Goal: Communication & Community: Answer question/provide support

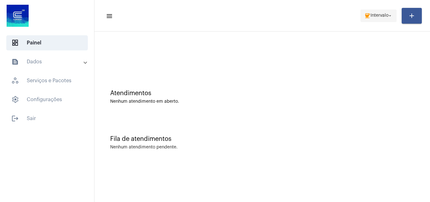
click at [367, 16] on mat-icon "coffee" at bounding box center [367, 16] width 6 height 6
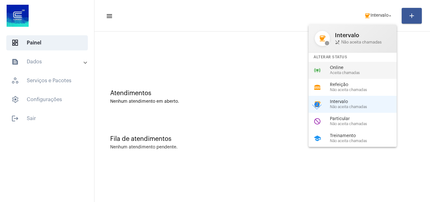
click at [328, 71] on div "online_prediction Online Aceita chamadas" at bounding box center [357, 70] width 98 height 17
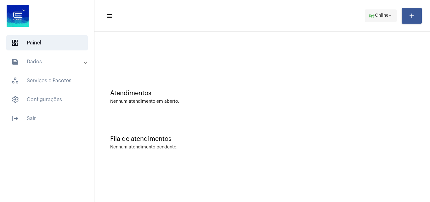
click at [378, 14] on span "Online" at bounding box center [382, 16] width 14 height 4
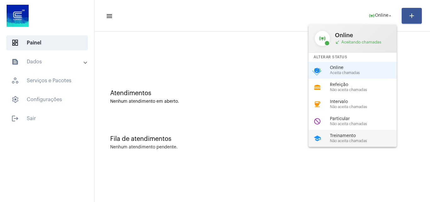
click at [337, 138] on span "Treinamento" at bounding box center [366, 135] width 72 height 5
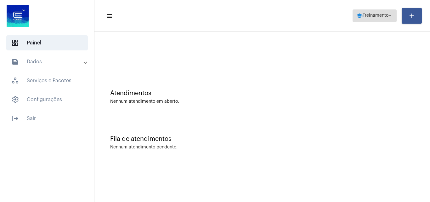
click at [368, 19] on span "school Treinamento arrow_drop_down" at bounding box center [374, 15] width 37 height 11
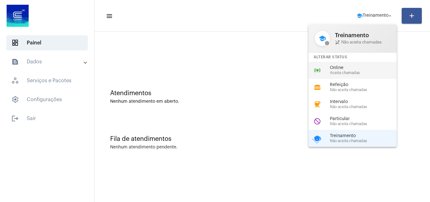
click at [366, 72] on span "Aceita chamadas" at bounding box center [366, 73] width 72 height 4
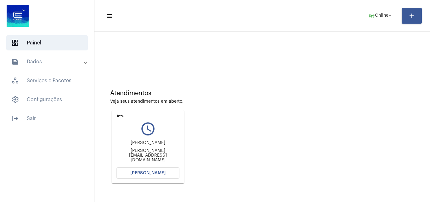
click at [150, 172] on span "[PERSON_NAME]" at bounding box center [147, 173] width 35 height 4
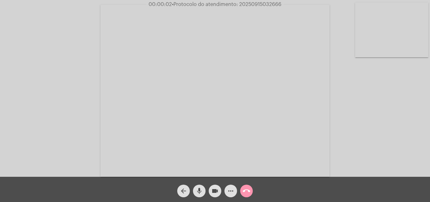
click at [371, 155] on div "Acessando Câmera e Microfone..." at bounding box center [215, 90] width 429 height 177
click at [198, 191] on mat-icon "mic" at bounding box center [199, 191] width 8 height 8
click at [200, 190] on mat-icon "mic_off" at bounding box center [199, 191] width 8 height 8
click at [230, 189] on mat-icon "more_horiz" at bounding box center [231, 191] width 8 height 8
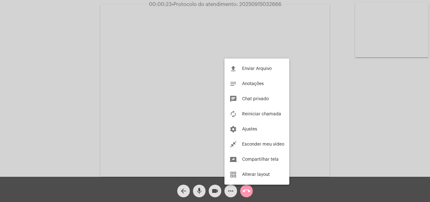
click at [143, 83] on div at bounding box center [215, 101] width 430 height 202
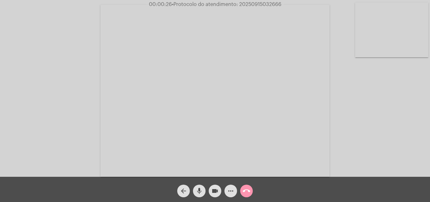
click at [199, 189] on mat-icon "mic" at bounding box center [199, 191] width 8 height 8
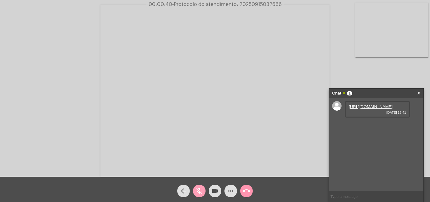
click at [198, 190] on mat-icon "mic_off" at bounding box center [199, 191] width 8 height 8
click at [357, 109] on link "https://neft-transfer-bucket.s3.amazonaws.com/temp-2105cb74-c223-249c-b7d5-cd1c…" at bounding box center [371, 106] width 44 height 5
click at [371, 127] on link "https://neft-transfer-bucket.s3.amazonaws.com/temp-aaffd503-7d55-fb67-39f3-fe0d…" at bounding box center [371, 124] width 44 height 5
click at [202, 189] on mat-icon "mic" at bounding box center [199, 191] width 8 height 8
click at [201, 190] on mat-icon "mic_off" at bounding box center [199, 191] width 8 height 8
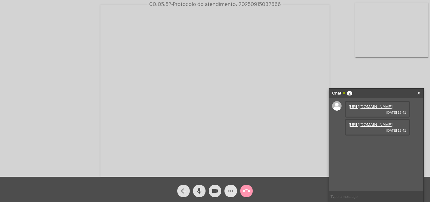
click at [231, 189] on mat-icon "more_horiz" at bounding box center [231, 191] width 8 height 8
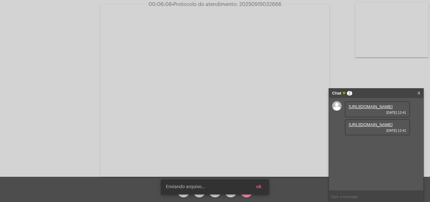
click at [264, 189] on button "ok" at bounding box center [258, 186] width 15 height 11
click at [262, 188] on button "ok" at bounding box center [258, 186] width 15 height 11
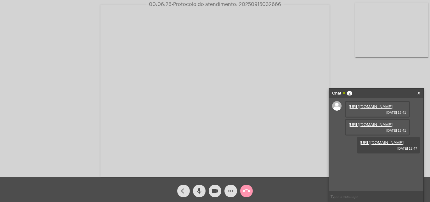
click at [201, 186] on span "mic" at bounding box center [199, 190] width 8 height 13
click at [201, 189] on mat-icon "mic_off" at bounding box center [199, 191] width 8 height 8
click at [249, 3] on span "• Protocolo do atendimento: 20250915032666" at bounding box center [226, 4] width 110 height 5
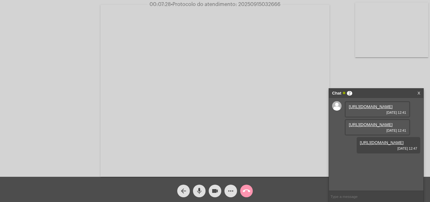
copy span "20250915032666"
click at [246, 191] on mat-icon "call_end" at bounding box center [247, 191] width 8 height 8
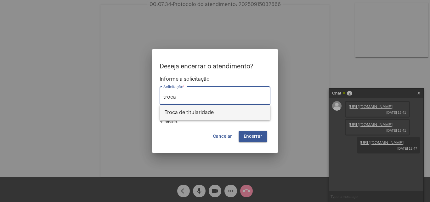
click at [209, 109] on span "Troca de titularidade" at bounding box center [215, 112] width 101 height 15
type input "Troca de titularidade"
click at [253, 134] on span "Encerrar" at bounding box center [253, 136] width 19 height 4
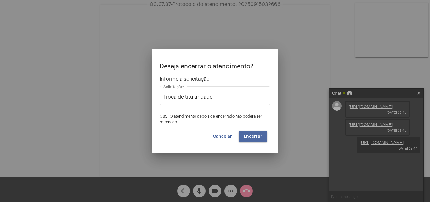
click at [253, 134] on span "Encerrar" at bounding box center [253, 136] width 19 height 4
click at [261, 132] on button "Encerrar" at bounding box center [253, 136] width 29 height 11
drag, startPoint x: 258, startPoint y: 132, endPoint x: 221, endPoint y: 138, distance: 38.0
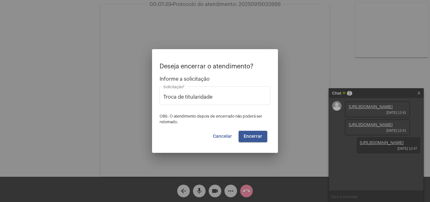
click at [258, 132] on button "Encerrar" at bounding box center [253, 136] width 29 height 11
click at [221, 136] on span "Cancelar" at bounding box center [222, 136] width 19 height 4
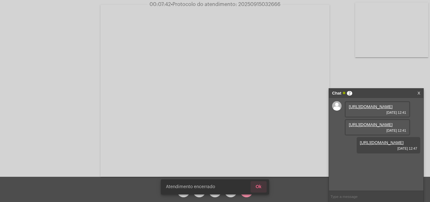
drag, startPoint x: 257, startPoint y: 187, endPoint x: 230, endPoint y: 187, distance: 27.1
click at [258, 186] on span "Ok" at bounding box center [259, 186] width 6 height 4
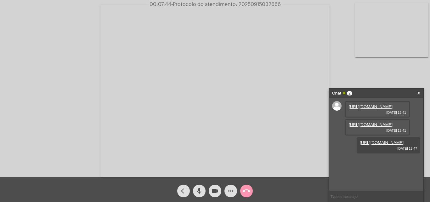
click at [188, 191] on button "arrow_back" at bounding box center [183, 190] width 13 height 13
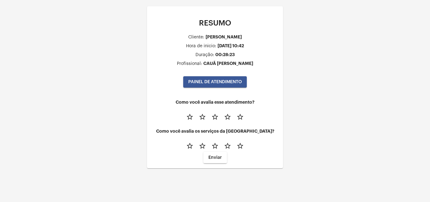
click at [238, 118] on mat-icon "star_border" at bounding box center [240, 117] width 8 height 8
click at [213, 82] on span "PAINEL DE ATENDIMENTO" at bounding box center [215, 82] width 54 height 4
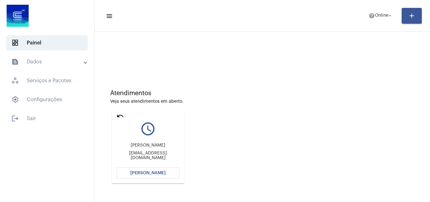
click at [119, 116] on mat-icon "undo" at bounding box center [120, 116] width 8 height 8
click at [148, 170] on button "[PERSON_NAME]" at bounding box center [147, 172] width 63 height 11
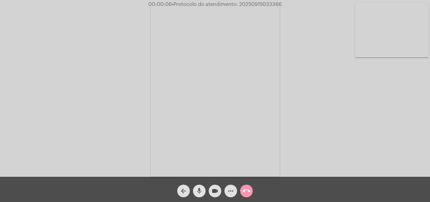
click at [200, 187] on mat-icon "mic" at bounding box center [199, 191] width 8 height 8
click at [199, 192] on mat-icon "mic_off" at bounding box center [199, 191] width 8 height 8
click at [199, 187] on mat-icon "mic" at bounding box center [199, 191] width 8 height 8
click at [200, 186] on span "mic_off" at bounding box center [199, 190] width 8 height 13
click at [200, 189] on mat-icon "mic" at bounding box center [199, 191] width 8 height 8
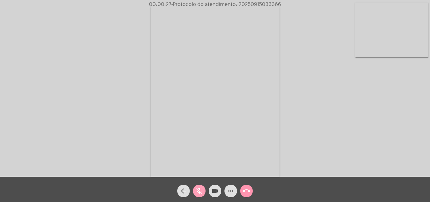
click at [196, 193] on mat-icon "mic_off" at bounding box center [199, 191] width 8 height 8
click at [230, 188] on mat-icon "more_horiz" at bounding box center [231, 191] width 8 height 8
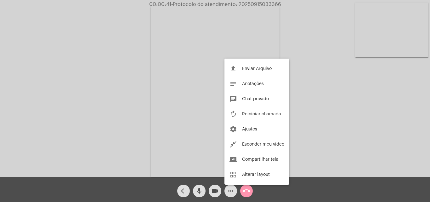
click at [168, 75] on div at bounding box center [215, 101] width 430 height 202
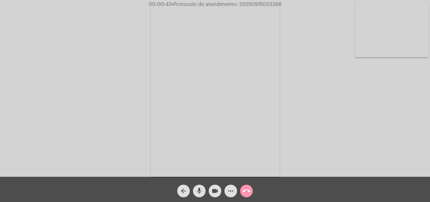
click at [201, 192] on mat-icon "mic" at bounding box center [199, 191] width 8 height 8
click at [200, 190] on mat-icon "mic_off" at bounding box center [199, 191] width 8 height 8
click at [198, 193] on mat-icon "mic" at bounding box center [199, 191] width 8 height 8
click at [197, 189] on mat-icon "mic_off" at bounding box center [199, 191] width 8 height 8
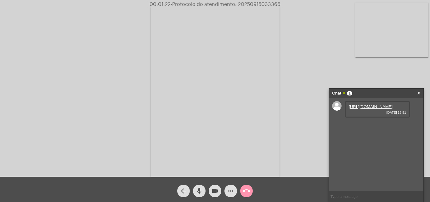
click at [370, 109] on link "https://neft-transfer-bucket.s3.amazonaws.com/temp-b5e8d832-47ea-f231-e941-b4be…" at bounding box center [371, 106] width 44 height 5
click at [7, 51] on div "Acessando Câmera e Microfone..." at bounding box center [215, 90] width 429 height 177
click at [425, 79] on div "Acessando Câmera e Microfone..." at bounding box center [215, 90] width 429 height 177
click at [282, 86] on div "Acessando Câmera e Microfone..." at bounding box center [215, 90] width 429 height 177
click at [200, 187] on mat-icon "mic" at bounding box center [199, 191] width 8 height 8
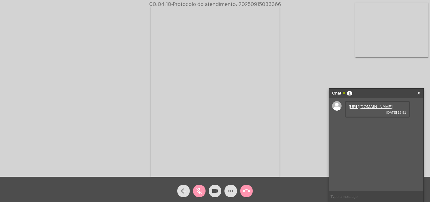
click at [200, 189] on mat-icon "mic_off" at bounding box center [199, 191] width 8 height 8
click at [201, 188] on mat-icon "mic" at bounding box center [199, 191] width 8 height 8
click at [200, 189] on mat-icon "mic_off" at bounding box center [199, 191] width 8 height 8
click at [198, 189] on mat-icon "mic" at bounding box center [199, 191] width 8 height 8
click at [198, 189] on mat-icon "mic_off" at bounding box center [199, 191] width 8 height 8
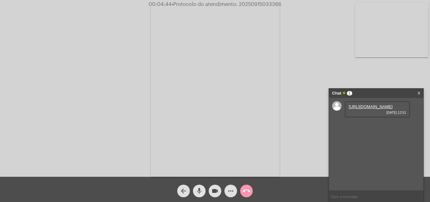
click at [200, 189] on mat-icon "mic" at bounding box center [199, 191] width 8 height 8
click at [201, 191] on mat-icon "mic_off" at bounding box center [199, 191] width 8 height 8
click at [246, 190] on mat-icon "call_end" at bounding box center [247, 191] width 8 height 8
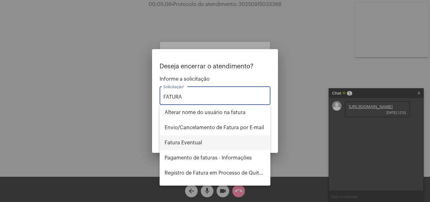
click at [195, 145] on span "Fatura Eventual" at bounding box center [215, 142] width 101 height 15
type input "Fatura Eventual"
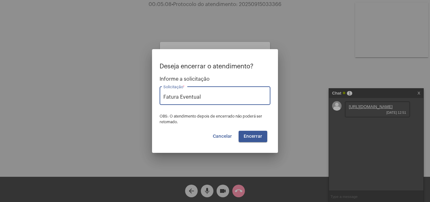
click at [258, 134] on span "Encerrar" at bounding box center [253, 136] width 19 height 4
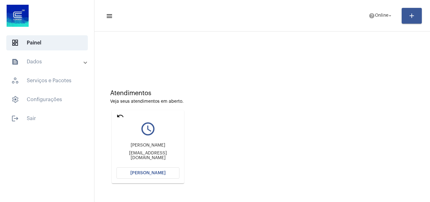
click at [152, 173] on span "[PERSON_NAME]" at bounding box center [147, 173] width 35 height 4
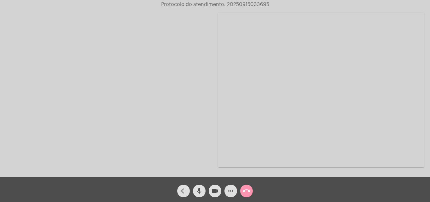
click at [202, 190] on mat-icon "mic" at bounding box center [199, 191] width 8 height 8
click at [203, 188] on mat-icon "mic_off" at bounding box center [199, 191] width 8 height 8
click at [200, 191] on mat-icon "mic" at bounding box center [199, 191] width 8 height 8
click at [313, 112] on div "Acessando Câmera e Microfone..." at bounding box center [215, 90] width 429 height 177
click at [201, 189] on mat-icon "mic_off" at bounding box center [199, 191] width 8 height 8
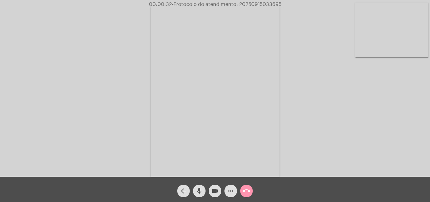
click at [202, 187] on mat-icon "mic" at bounding box center [199, 191] width 8 height 8
click at [198, 189] on mat-icon "mic_off" at bounding box center [199, 191] width 8 height 8
click at [199, 189] on mat-icon "mic" at bounding box center [199, 191] width 8 height 8
click at [199, 189] on mat-icon "mic_off" at bounding box center [199, 191] width 8 height 8
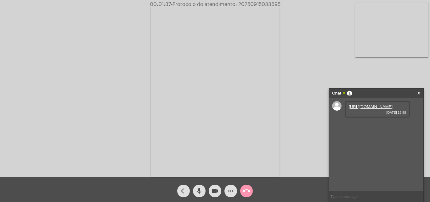
click at [359, 109] on link "https://neft-transfer-bucket.s3.amazonaws.com/temp-3327e5c7-c7f8-a2bc-ce39-7372…" at bounding box center [371, 106] width 44 height 5
click at [198, 83] on video at bounding box center [215, 91] width 129 height 172
click at [198, 83] on div "Acessando Câmera e Microfone..." at bounding box center [215, 90] width 429 height 177
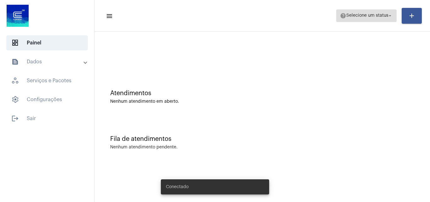
click at [371, 16] on span "Selecione um status" at bounding box center [367, 16] width 42 height 4
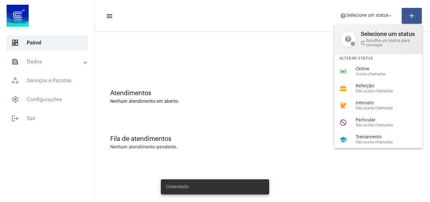
drag, startPoint x: 372, startPoint y: 136, endPoint x: 348, endPoint y: 129, distance: 25.1
click at [372, 137] on span "Treinamento" at bounding box center [392, 137] width 72 height 5
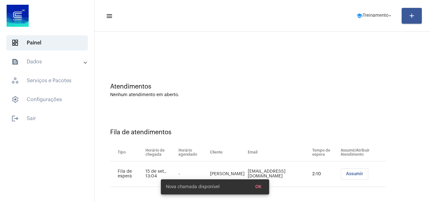
scroll to position [8, 0]
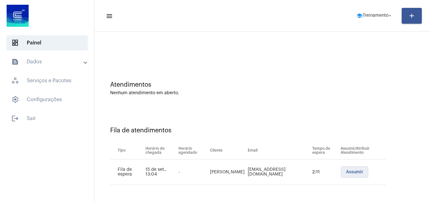
click at [348, 173] on span "Assumir" at bounding box center [354, 172] width 17 height 4
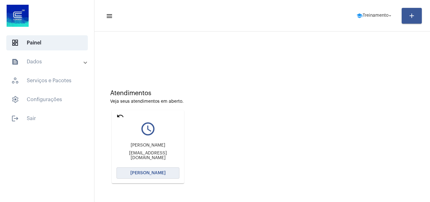
click at [136, 172] on span "[PERSON_NAME]" at bounding box center [147, 173] width 35 height 4
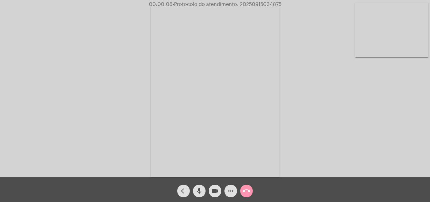
click at [200, 189] on mat-icon "mic" at bounding box center [199, 191] width 8 height 8
click at [198, 190] on mat-icon "mic_off" at bounding box center [199, 191] width 8 height 8
click at [201, 189] on mat-icon "mic" at bounding box center [199, 191] width 8 height 8
click at [198, 192] on mat-icon "mic_off" at bounding box center [199, 191] width 8 height 8
click at [200, 191] on mat-icon "mic" at bounding box center [199, 191] width 8 height 8
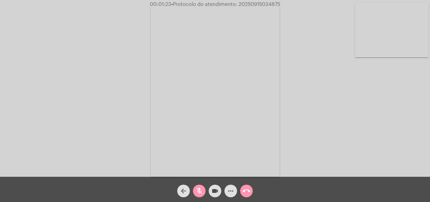
click at [200, 190] on mat-icon "mic_off" at bounding box center [199, 191] width 8 height 8
click at [198, 191] on mat-icon "mic" at bounding box center [199, 191] width 8 height 8
click at [197, 189] on mat-icon "mic_off" at bounding box center [199, 191] width 8 height 8
click at [195, 188] on mat-icon "mic" at bounding box center [199, 191] width 8 height 8
click at [198, 189] on mat-icon "mic_off" at bounding box center [199, 191] width 8 height 8
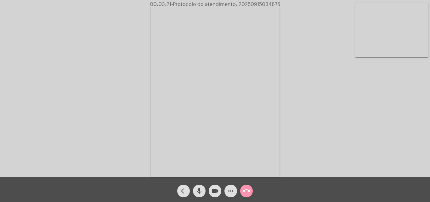
click at [198, 191] on mat-icon "mic" at bounding box center [199, 191] width 8 height 8
click at [200, 191] on mat-icon "mic_off" at bounding box center [199, 191] width 8 height 8
click at [201, 192] on mat-icon "mic" at bounding box center [199, 191] width 8 height 8
click at [197, 188] on mat-icon "mic_off" at bounding box center [199, 191] width 8 height 8
click at [198, 187] on mat-icon "mic" at bounding box center [199, 191] width 8 height 8
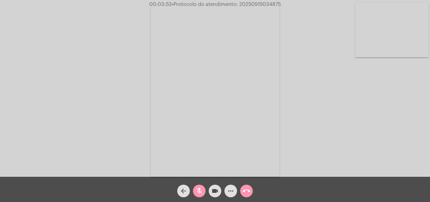
click at [197, 189] on mat-icon "mic_off" at bounding box center [199, 191] width 8 height 8
click at [197, 189] on mat-icon "mic" at bounding box center [199, 191] width 8 height 8
click at [200, 189] on mat-icon "mic_off" at bounding box center [199, 191] width 8 height 8
click at [198, 192] on mat-icon "mic" at bounding box center [199, 191] width 8 height 8
click at [199, 191] on mat-icon "mic_off" at bounding box center [199, 191] width 8 height 8
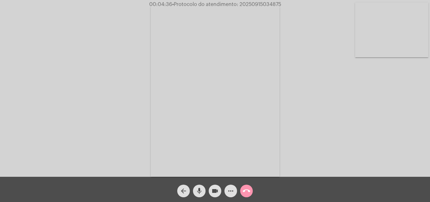
click at [200, 192] on mat-icon "mic" at bounding box center [199, 191] width 8 height 8
click at [200, 189] on mat-icon "mic_off" at bounding box center [199, 191] width 8 height 8
click at [198, 189] on mat-icon "mic" at bounding box center [199, 191] width 8 height 8
click at [200, 188] on mat-icon "mic_off" at bounding box center [199, 191] width 8 height 8
click at [200, 193] on mat-icon "mic" at bounding box center [199, 191] width 8 height 8
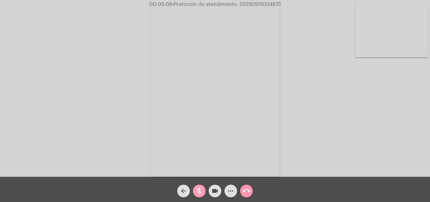
click at [200, 188] on mat-icon "mic_off" at bounding box center [199, 191] width 8 height 8
click at [200, 188] on mat-icon "mic" at bounding box center [199, 191] width 8 height 8
click at [198, 189] on mat-icon "mic_off" at bounding box center [199, 191] width 8 height 8
click at [201, 190] on mat-icon "mic" at bounding box center [199, 191] width 8 height 8
click at [201, 191] on mat-icon "mic_off" at bounding box center [199, 191] width 8 height 8
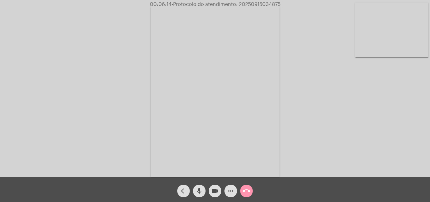
click at [202, 188] on mat-icon "mic" at bounding box center [199, 191] width 8 height 8
click at [199, 191] on mat-icon "mic_off" at bounding box center [199, 191] width 8 height 8
click at [198, 193] on mat-icon "mic" at bounding box center [199, 191] width 8 height 8
click at [196, 190] on mat-icon "mic_off" at bounding box center [199, 191] width 8 height 8
click at [200, 190] on mat-icon "mic" at bounding box center [199, 191] width 8 height 8
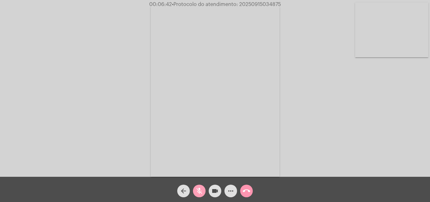
click at [200, 190] on mat-icon "mic_off" at bounding box center [199, 191] width 8 height 8
click at [201, 190] on mat-icon "mic" at bounding box center [199, 191] width 8 height 8
click at [200, 189] on mat-icon "mic_off" at bounding box center [199, 191] width 8 height 8
click at [199, 191] on mat-icon "mic" at bounding box center [199, 191] width 8 height 8
click at [200, 190] on mat-icon "mic_off" at bounding box center [199, 191] width 8 height 8
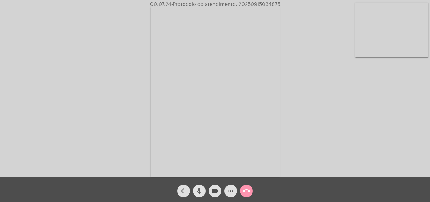
click at [200, 190] on mat-icon "mic" at bounding box center [199, 191] width 8 height 8
click at [198, 189] on mat-icon "mic_off" at bounding box center [199, 191] width 8 height 8
click at [201, 187] on mat-icon "mic" at bounding box center [199, 191] width 8 height 8
click at [199, 190] on mat-icon "mic_off" at bounding box center [199, 191] width 8 height 8
click at [201, 190] on mat-icon "mic" at bounding box center [199, 191] width 8 height 8
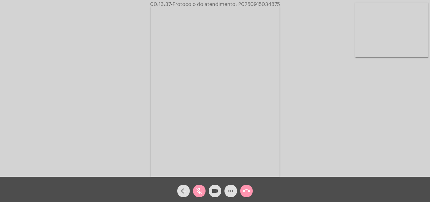
click at [197, 190] on mat-icon "mic_off" at bounding box center [199, 191] width 8 height 8
click at [233, 189] on mat-icon "more_horiz" at bounding box center [231, 191] width 8 height 8
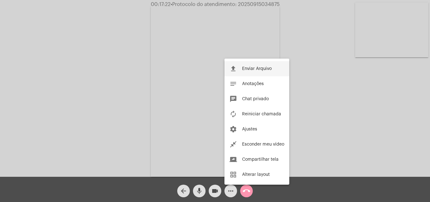
click at [247, 69] on span "Enviar Arquivo" at bounding box center [257, 68] width 30 height 4
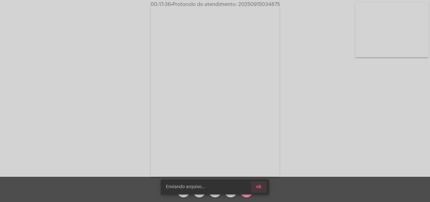
click at [266, 187] on button "ok" at bounding box center [258, 186] width 15 height 11
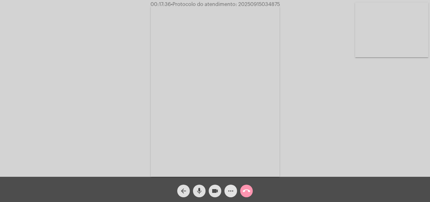
click at [229, 189] on mat-icon "more_horiz" at bounding box center [231, 191] width 8 height 8
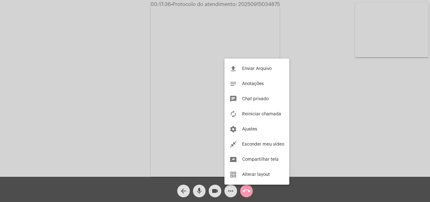
click at [167, 116] on div at bounding box center [215, 101] width 430 height 202
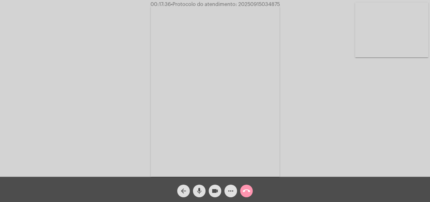
click at [231, 191] on mat-icon "more_horiz" at bounding box center [231, 191] width 8 height 8
click at [232, 191] on mat-icon "more_horiz" at bounding box center [231, 191] width 8 height 8
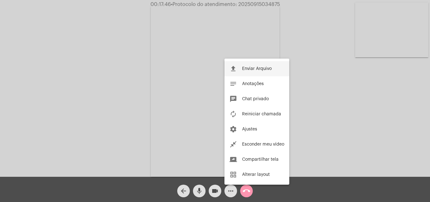
click at [256, 66] on button "file_upload Enviar Arquivo" at bounding box center [256, 68] width 65 height 15
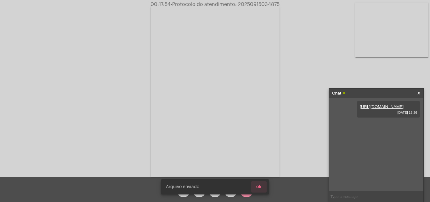
click at [263, 185] on button "ok" at bounding box center [258, 186] width 15 height 11
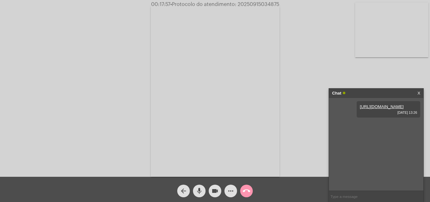
click at [257, 5] on span "• Protocolo do atendimento: 20250915034875" at bounding box center [224, 4] width 109 height 5
copy span "20250915034875"
click at [197, 191] on mat-icon "mic" at bounding box center [199, 191] width 8 height 8
click at [199, 189] on mat-icon "mic_off" at bounding box center [199, 191] width 8 height 8
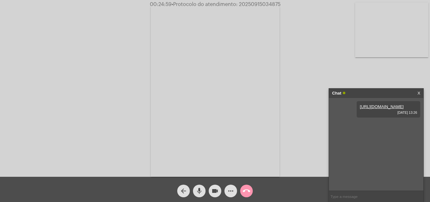
copy span "20250915034875"
click at [198, 191] on mat-icon "mic" at bounding box center [199, 191] width 8 height 8
click at [195, 192] on mat-icon "mic_off" at bounding box center [199, 191] width 8 height 8
click at [244, 188] on mat-icon "call_end" at bounding box center [247, 191] width 8 height 8
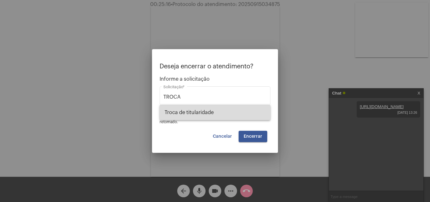
click at [207, 116] on span "Troca de titularidade" at bounding box center [215, 112] width 101 height 15
type input "Troca de titularidade"
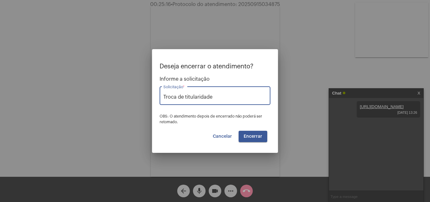
click at [258, 135] on span "Encerrar" at bounding box center [253, 136] width 19 height 4
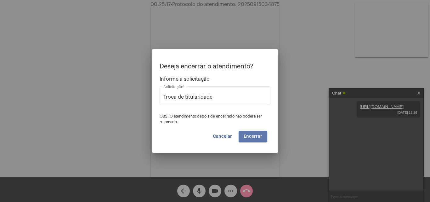
click at [258, 135] on span "Encerrar" at bounding box center [253, 136] width 19 height 4
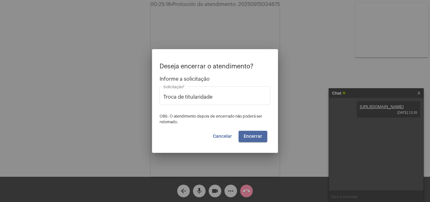
click at [258, 135] on span "Encerrar" at bounding box center [253, 136] width 19 height 4
click at [224, 135] on span "Cancelar" at bounding box center [222, 136] width 19 height 4
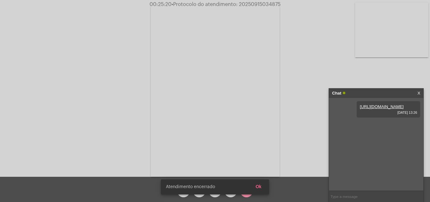
click at [183, 192] on snack-bar-container "Atendimento encerrado Ok" at bounding box center [215, 186] width 108 height 15
click at [260, 187] on span "Ok" at bounding box center [259, 186] width 6 height 4
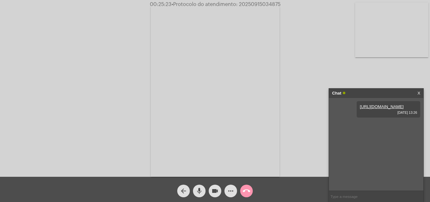
click at [184, 190] on mat-icon "arrow_back" at bounding box center [184, 191] width 8 height 8
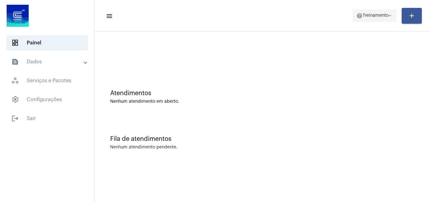
click at [368, 19] on span "help Treinamento arrow_drop_down" at bounding box center [374, 15] width 37 height 11
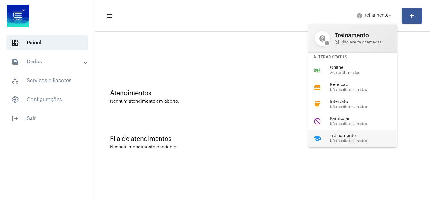
click at [346, 141] on span "Não aceita chamadas" at bounding box center [366, 141] width 72 height 4
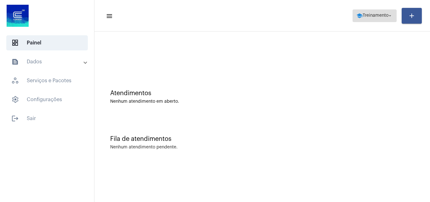
click at [378, 20] on span "school Treinamento arrow_drop_down" at bounding box center [374, 15] width 37 height 11
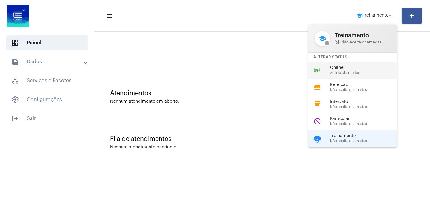
click at [341, 73] on span "Aceita chamadas" at bounding box center [366, 73] width 72 height 4
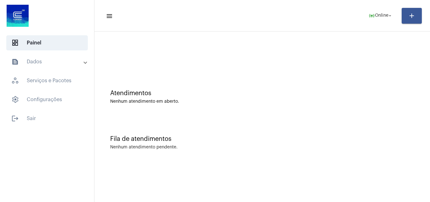
click at [376, 118] on div "Fila de atendimentos Nenhum atendimento pendente." at bounding box center [262, 139] width 329 height 46
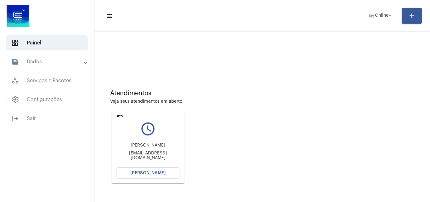
click at [161, 175] on button "[PERSON_NAME]" at bounding box center [147, 172] width 63 height 11
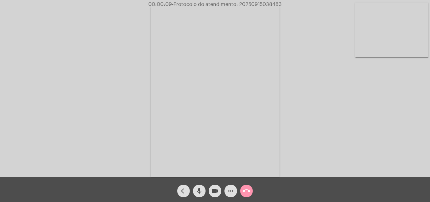
click at [196, 192] on mat-icon "mic" at bounding box center [199, 191] width 8 height 8
click at [199, 191] on mat-icon "mic_off" at bounding box center [199, 191] width 8 height 8
click at [246, 190] on mat-icon "call_end" at bounding box center [247, 191] width 8 height 8
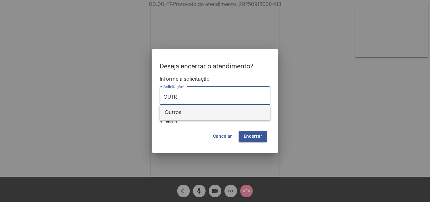
click at [223, 115] on span "Outros" at bounding box center [215, 112] width 101 height 15
type input "Outros"
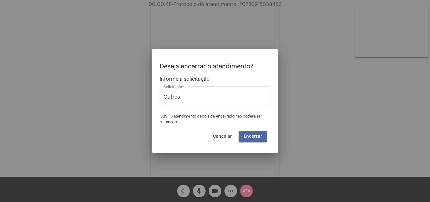
click at [246, 134] on span "Encerrar" at bounding box center [253, 136] width 19 height 4
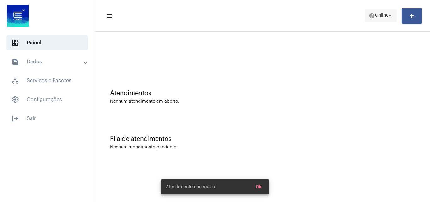
click at [387, 14] on span "Online" at bounding box center [382, 16] width 14 height 4
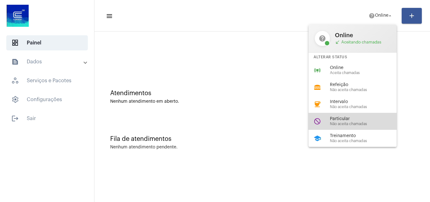
click at [340, 125] on span "Não aceita chamadas" at bounding box center [366, 124] width 72 height 4
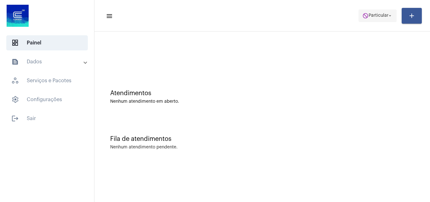
click at [371, 17] on span "Particular" at bounding box center [379, 16] width 20 height 4
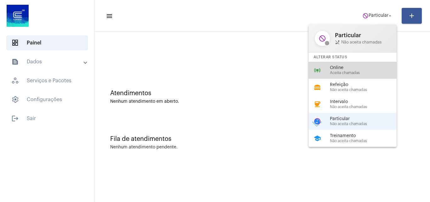
click at [345, 75] on span "Aceita chamadas" at bounding box center [366, 73] width 72 height 4
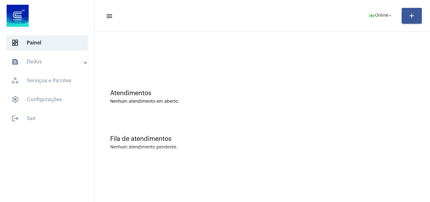
click at [358, 121] on div "Fila de atendimentos Nenhum atendimento pendente." at bounding box center [262, 139] width 329 height 46
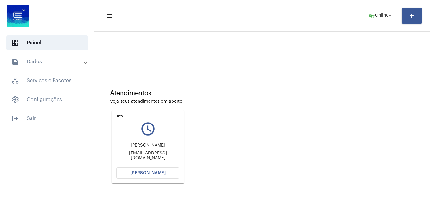
click at [150, 171] on span "[PERSON_NAME]" at bounding box center [147, 173] width 35 height 4
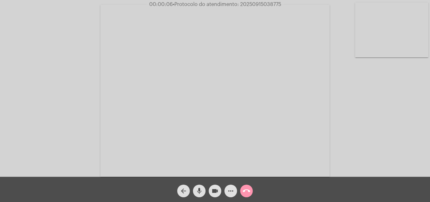
click at [202, 191] on mat-icon "mic" at bounding box center [199, 191] width 8 height 8
click at [201, 189] on mat-icon "mic_off" at bounding box center [199, 191] width 8 height 8
click at [229, 192] on mat-icon "more_horiz" at bounding box center [231, 191] width 8 height 8
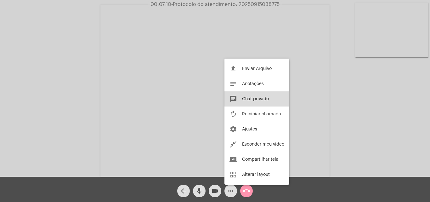
click at [247, 99] on span "Chat privado" at bounding box center [255, 99] width 27 height 4
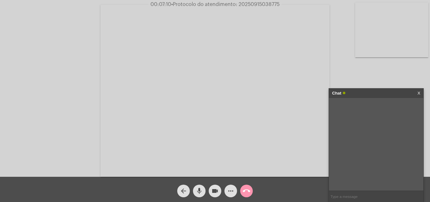
click at [350, 198] on input "text" at bounding box center [376, 196] width 94 height 11
type input "9"
click at [200, 191] on mat-icon "mic" at bounding box center [199, 191] width 8 height 8
click at [203, 189] on mat-icon "mic_off" at bounding box center [199, 191] width 8 height 8
click at [199, 187] on mat-icon "mic" at bounding box center [199, 191] width 8 height 8
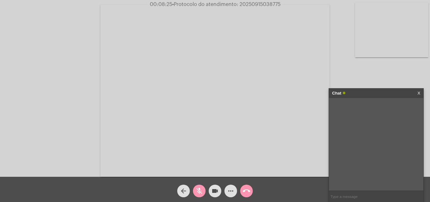
click at [197, 192] on mat-icon "mic_off" at bounding box center [199, 191] width 8 height 8
click at [199, 189] on mat-icon "mic" at bounding box center [199, 191] width 8 height 8
click at [200, 188] on mat-icon "mic_off" at bounding box center [199, 191] width 8 height 8
click at [200, 188] on mat-icon "mic" at bounding box center [199, 191] width 8 height 8
click at [195, 190] on mat-icon "mic_off" at bounding box center [199, 191] width 8 height 8
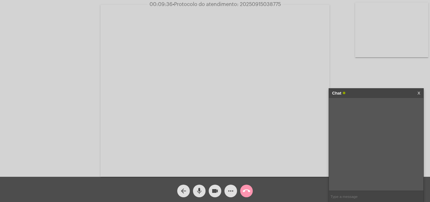
click at [197, 191] on mat-icon "mic" at bounding box center [199, 191] width 8 height 8
click at [200, 190] on mat-icon "mic_off" at bounding box center [199, 191] width 8 height 8
click at [252, 3] on span "• Protocolo do atendimento: 20250915038775" at bounding box center [225, 4] width 108 height 5
drag, startPoint x: 252, startPoint y: 3, endPoint x: 260, endPoint y: 10, distance: 10.8
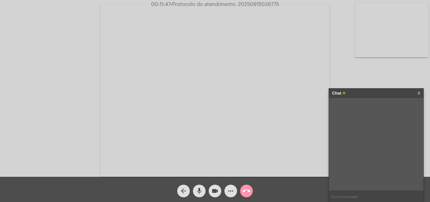
click at [244, 188] on mat-icon "call_end" at bounding box center [247, 191] width 8 height 8
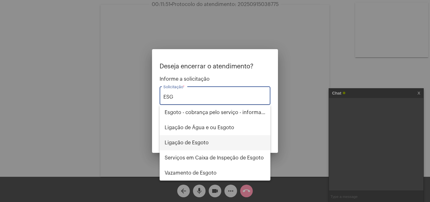
click at [211, 143] on span "Ligação de Esgoto" at bounding box center [215, 142] width 101 height 15
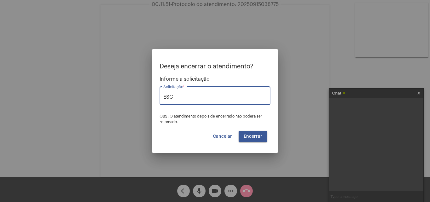
type input "Ligação de Esgoto"
click at [257, 137] on span "Encerrar" at bounding box center [253, 136] width 19 height 4
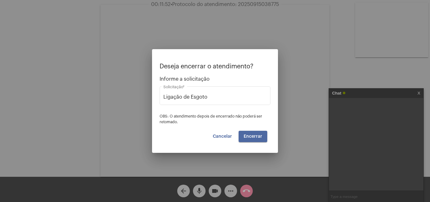
click at [257, 137] on span "Encerrar" at bounding box center [253, 136] width 19 height 4
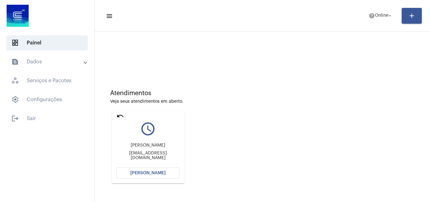
click at [140, 172] on span "[PERSON_NAME]" at bounding box center [147, 173] width 35 height 4
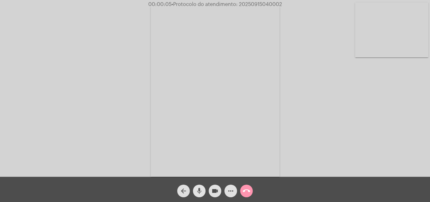
click at [198, 189] on mat-icon "mic" at bounding box center [199, 191] width 8 height 8
click at [201, 191] on mat-icon "mic_off" at bounding box center [199, 191] width 8 height 8
click at [229, 192] on mat-icon "more_horiz" at bounding box center [231, 191] width 8 height 8
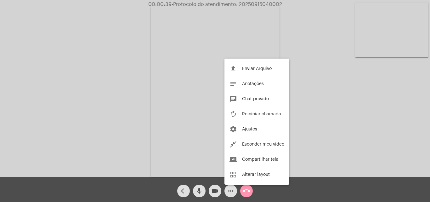
click at [158, 73] on div at bounding box center [215, 101] width 430 height 202
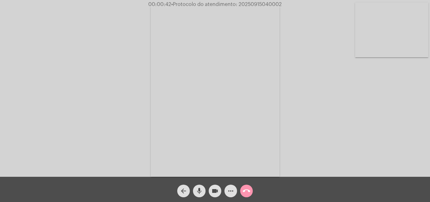
click at [199, 188] on mat-icon "mic" at bounding box center [199, 191] width 8 height 8
click at [197, 189] on mat-icon "mic_off" at bounding box center [199, 191] width 8 height 8
click at [229, 195] on mat-icon "more_horiz" at bounding box center [231, 191] width 8 height 8
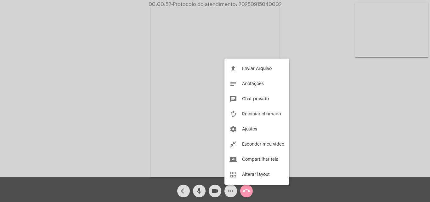
click at [134, 83] on div at bounding box center [215, 101] width 430 height 202
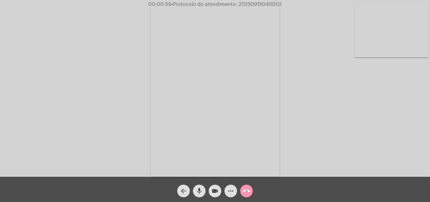
click at [228, 193] on mat-icon "more_horiz" at bounding box center [231, 191] width 8 height 8
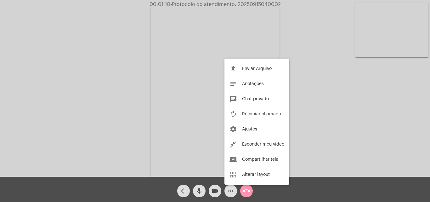
click at [144, 89] on div at bounding box center [215, 101] width 430 height 202
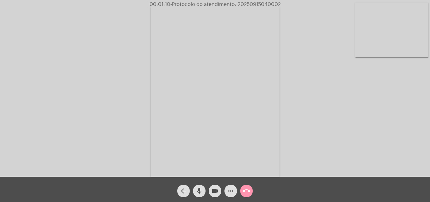
click at [196, 190] on mat-icon "mic" at bounding box center [199, 191] width 8 height 8
click at [198, 189] on mat-icon "mic_off" at bounding box center [199, 191] width 8 height 8
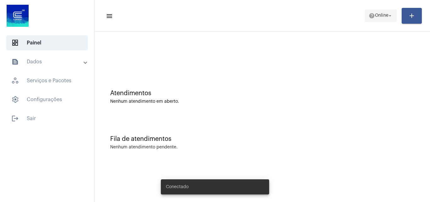
click at [376, 15] on span "Online" at bounding box center [382, 16] width 14 height 4
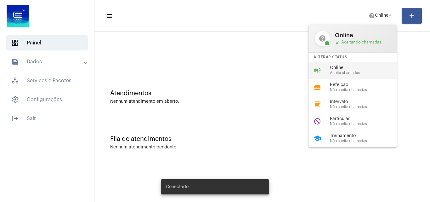
click at [355, 67] on span "Online" at bounding box center [366, 67] width 72 height 5
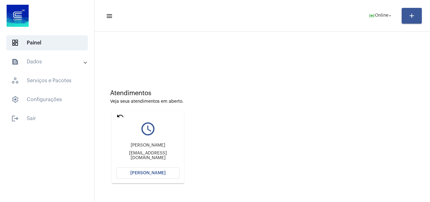
click at [146, 175] on span "[PERSON_NAME]" at bounding box center [147, 173] width 35 height 4
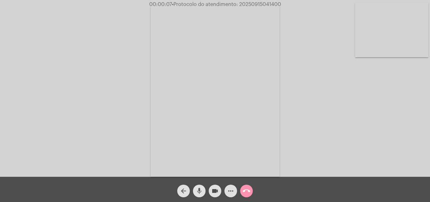
click at [205, 191] on button "mic" at bounding box center [199, 190] width 13 height 13
click at [198, 189] on mat-icon "mic_off" at bounding box center [199, 191] width 8 height 8
click at [198, 188] on mat-icon "mic" at bounding box center [199, 191] width 8 height 8
click at [200, 186] on span "mic_off" at bounding box center [199, 190] width 8 height 13
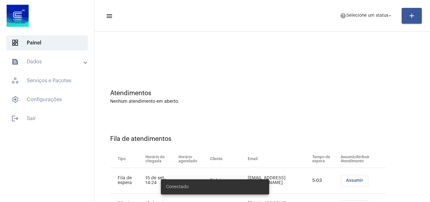
scroll to position [34, 0]
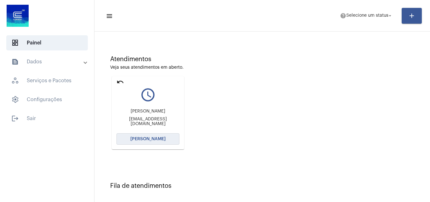
click at [165, 137] on button "[PERSON_NAME]" at bounding box center [147, 138] width 63 height 11
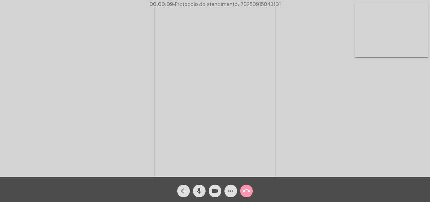
click at [195, 192] on button "mic" at bounding box center [199, 190] width 13 height 13
click at [201, 188] on mat-icon "mic_off" at bounding box center [199, 191] width 8 height 8
click at [200, 186] on span "mic" at bounding box center [199, 190] width 8 height 13
click at [199, 188] on mat-icon "mic_off" at bounding box center [199, 191] width 8 height 8
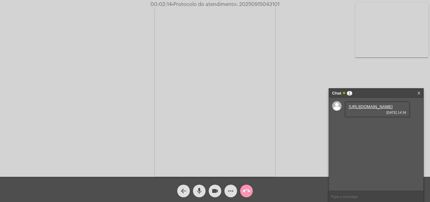
click at [365, 109] on link "https://neft-transfer-bucket.s3.amazonaws.com/temp-79044017-6311-366f-ecba-b0d1…" at bounding box center [371, 106] width 44 height 5
click at [257, 22] on video at bounding box center [215, 91] width 129 height 172
click at [243, 22] on video at bounding box center [296, 90] width 206 height 154
click at [355, 127] on link "https://neft-transfer-bucket.s3.amazonaws.com/temp-ecb6a5ba-44d4-0770-f035-e05f…" at bounding box center [371, 124] width 44 height 5
click at [63, 55] on video at bounding box center [95, 90] width 120 height 172
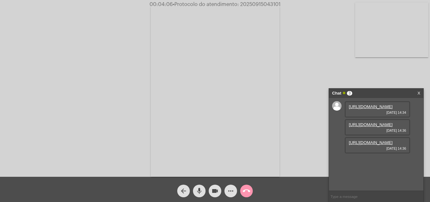
click at [366, 145] on link "https://neft-transfer-bucket.s3.amazonaws.com/temp-8046f34b-b9a9-6734-dffe-b083…" at bounding box center [371, 142] width 44 height 5
click at [67, 55] on div "Acessando Câmera e Microfone..." at bounding box center [215, 90] width 429 height 177
click at [202, 190] on mat-icon "mic" at bounding box center [199, 191] width 8 height 8
click at [203, 189] on mat-icon "mic_off" at bounding box center [199, 191] width 8 height 8
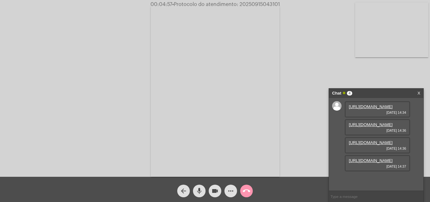
scroll to position [37, 0]
click at [365, 163] on link "https://neft-transfer-bucket.s3.amazonaws.com/temp-84e6e7c3-b067-1938-2a1d-b78c…" at bounding box center [371, 160] width 44 height 5
click at [87, 42] on div "Acessando Câmera e Microfone..." at bounding box center [215, 90] width 429 height 177
click at [199, 188] on mat-icon "mic" at bounding box center [199, 191] width 8 height 8
click at [197, 188] on mat-icon "mic_off" at bounding box center [199, 191] width 8 height 8
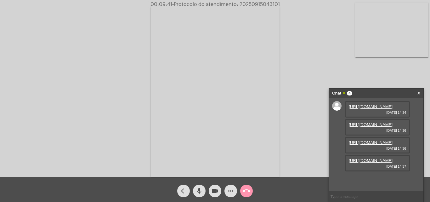
click at [259, 2] on span "• Protocolo do atendimento: 20250915043101" at bounding box center [226, 4] width 108 height 5
copy span "20250915043101"
click at [247, 187] on span "call_end" at bounding box center [247, 190] width 8 height 13
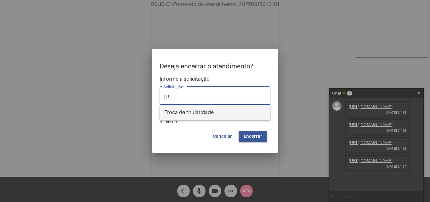
type input "T"
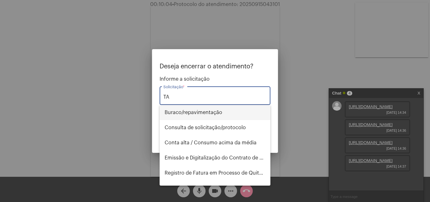
click at [198, 114] on span "⁠Buraco/repavimentação" at bounding box center [215, 112] width 101 height 15
type input "⁠Buraco/repavimentação"
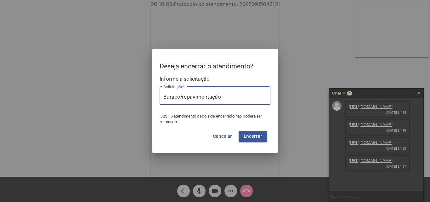
click at [249, 136] on span "Encerrar" at bounding box center [253, 136] width 19 height 4
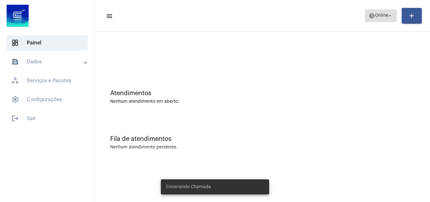
click at [369, 15] on mat-icon "help" at bounding box center [372, 16] width 6 height 6
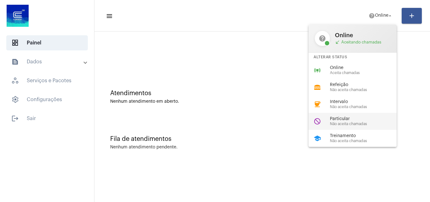
click at [330, 122] on span "Não aceita chamadas" at bounding box center [366, 124] width 72 height 4
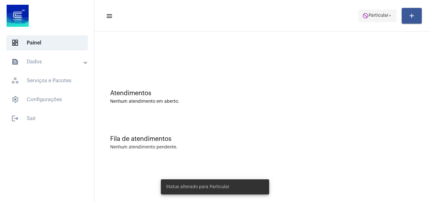
click at [370, 14] on span "Particular" at bounding box center [379, 16] width 20 height 4
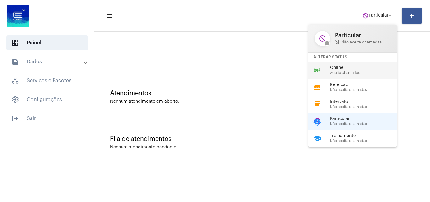
click at [362, 70] on div "Online Aceita chamadas" at bounding box center [366, 69] width 72 height 9
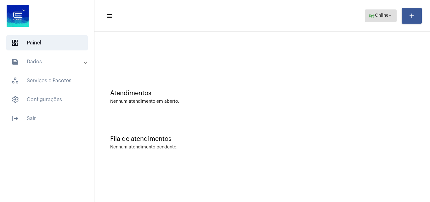
click at [365, 13] on button "online_prediction Online arrow_drop_down" at bounding box center [381, 15] width 32 height 13
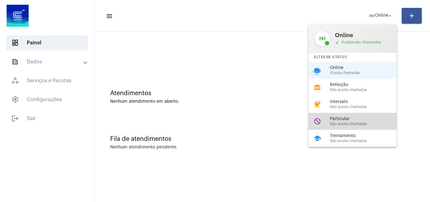
click at [336, 124] on span "Não aceita chamadas" at bounding box center [366, 124] width 72 height 4
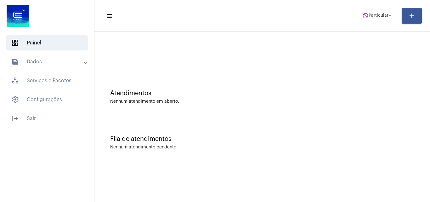
drag, startPoint x: 363, startPoint y: 77, endPoint x: 364, endPoint y: 71, distance: 7.0
click at [363, 77] on div "Atendimentos Nenhum atendimento em aberto." at bounding box center [262, 94] width 329 height 46
click at [368, 18] on span "do_not_disturb Particular arrow_drop_down" at bounding box center [377, 15] width 31 height 11
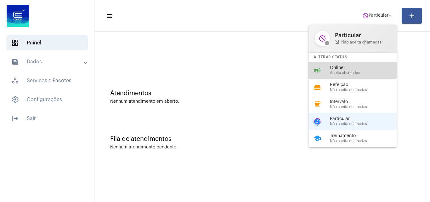
click at [343, 70] on span "Online" at bounding box center [366, 67] width 72 height 5
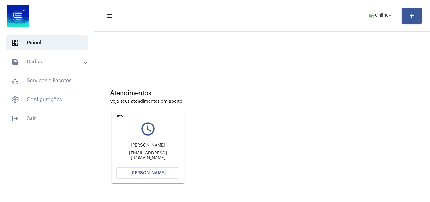
click at [145, 170] on button "[PERSON_NAME]" at bounding box center [147, 172] width 63 height 11
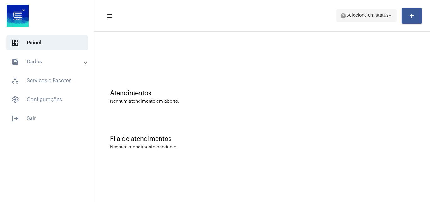
click at [378, 16] on span "Selecione um status" at bounding box center [367, 16] width 42 height 4
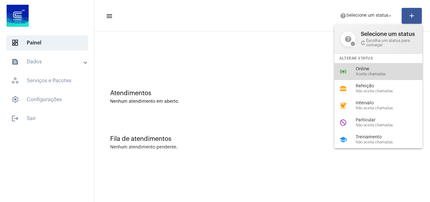
click at [364, 73] on span "Aceita chamadas" at bounding box center [392, 74] width 72 height 4
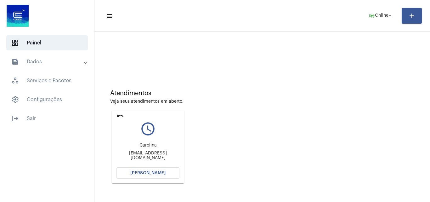
click at [150, 174] on span "[PERSON_NAME]" at bounding box center [147, 173] width 35 height 4
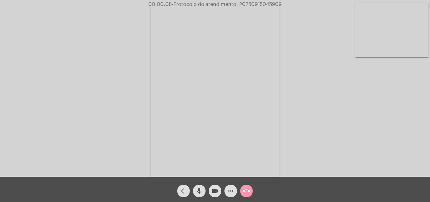
click at [198, 190] on mat-icon "mic" at bounding box center [199, 191] width 8 height 8
click at [199, 190] on mat-icon "mic_off" at bounding box center [199, 191] width 8 height 8
click at [229, 190] on mat-icon "more_horiz" at bounding box center [231, 191] width 8 height 8
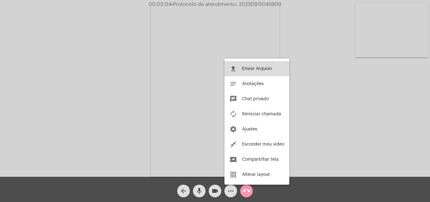
click at [240, 67] on button "file_upload Enviar Arquivo" at bounding box center [256, 68] width 65 height 15
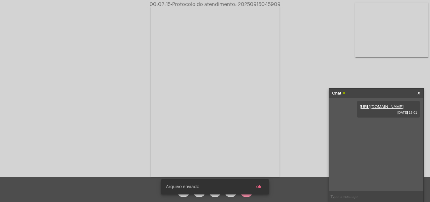
drag, startPoint x: 261, startPoint y: 189, endPoint x: 345, endPoint y: 146, distance: 95.0
click at [261, 189] on button "ok" at bounding box center [258, 186] width 15 height 11
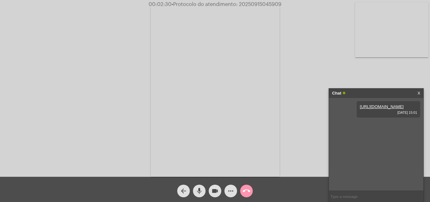
click at [255, 4] on span "• Protocolo do atendimento: 20250915045909" at bounding box center [227, 4] width 110 height 5
copy span "20250915045909"
click at [249, 188] on mat-icon "call_end" at bounding box center [247, 191] width 8 height 8
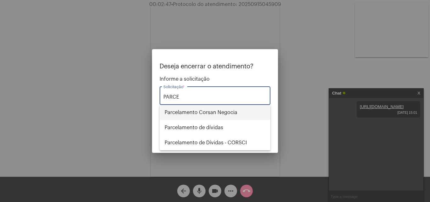
click at [214, 114] on span "Parcelamento Corsan Negocia" at bounding box center [215, 112] width 101 height 15
type input "Parcelamento Corsan Negocia"
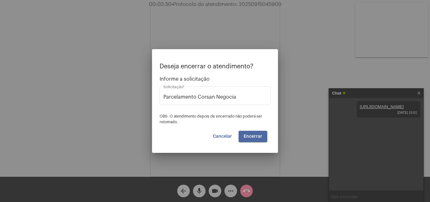
click at [252, 135] on span "Encerrar" at bounding box center [253, 136] width 19 height 4
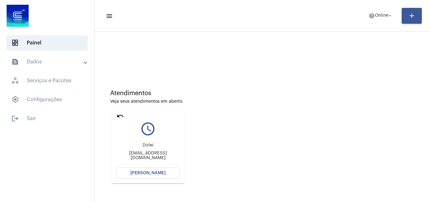
click at [120, 115] on mat-icon "undo" at bounding box center [120, 116] width 8 height 8
click at [117, 116] on mat-icon "undo" at bounding box center [120, 116] width 8 height 8
click at [150, 174] on span "[PERSON_NAME]" at bounding box center [147, 173] width 35 height 4
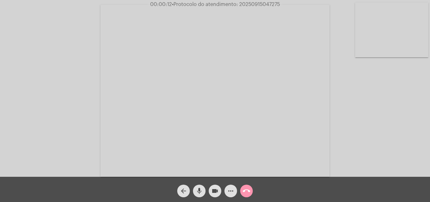
click at [279, 135] on video at bounding box center [214, 91] width 229 height 172
click at [182, 133] on video at bounding box center [109, 90] width 206 height 154
click at [202, 191] on mat-icon "mic" at bounding box center [199, 191] width 8 height 8
click at [201, 189] on mat-icon "mic_off" at bounding box center [199, 191] width 8 height 8
click at [229, 189] on mat-icon "more_horiz" at bounding box center [231, 191] width 8 height 8
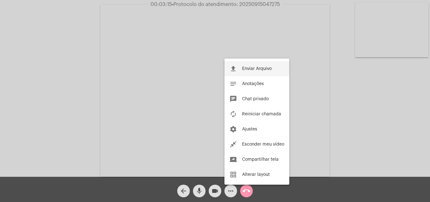
click at [251, 67] on span "Enviar Arquivo" at bounding box center [257, 68] width 30 height 4
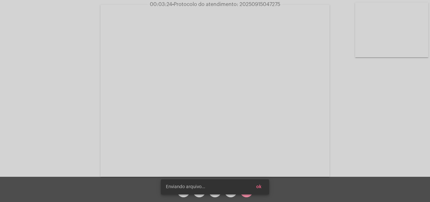
click at [259, 186] on span "ok" at bounding box center [258, 186] width 5 height 4
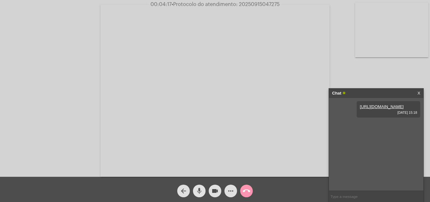
click at [200, 184] on span "mic" at bounding box center [199, 190] width 8 height 13
click at [198, 189] on mat-icon "mic_off" at bounding box center [199, 191] width 8 height 8
click at [198, 191] on mat-icon "mic" at bounding box center [199, 191] width 8 height 8
click at [199, 186] on span "mic_off" at bounding box center [199, 190] width 8 height 13
click at [197, 189] on mat-icon "mic" at bounding box center [199, 191] width 8 height 8
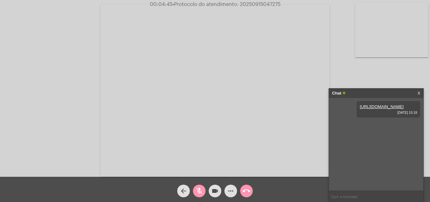
click at [200, 191] on mat-icon "mic_off" at bounding box center [199, 191] width 8 height 8
click at [256, 4] on span "• Protocolo do atendimento: 20250915047275" at bounding box center [226, 4] width 108 height 5
click at [197, 189] on mat-icon "mic" at bounding box center [199, 191] width 8 height 8
click at [201, 189] on mat-icon "mic_off" at bounding box center [199, 191] width 8 height 8
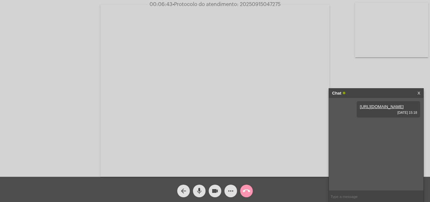
click at [199, 187] on span "mic" at bounding box center [199, 190] width 8 height 13
click at [201, 192] on mat-icon "mic_off" at bounding box center [199, 191] width 8 height 8
click at [199, 185] on span "mic" at bounding box center [199, 190] width 8 height 13
click at [198, 188] on mat-icon "mic_off" at bounding box center [199, 191] width 8 height 8
click at [198, 190] on mat-icon "mic" at bounding box center [199, 191] width 8 height 8
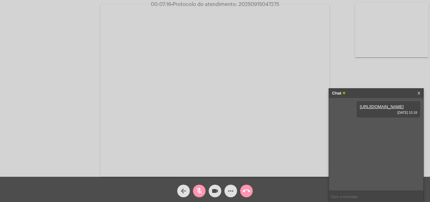
click at [199, 187] on mat-icon "mic_off" at bounding box center [199, 191] width 8 height 8
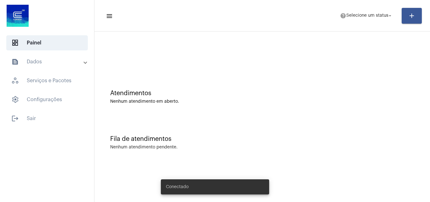
click at [364, 7] on mat-toolbar-row "menu help Selecione um status arrow_drop_down add" at bounding box center [262, 16] width 336 height 20
drag, startPoint x: 367, startPoint y: 8, endPoint x: 368, endPoint y: 21, distance: 13.3
click at [367, 8] on mat-toolbar-row "menu help Selecione um status arrow_drop_down add" at bounding box center [262, 16] width 336 height 20
click at [368, 21] on span "help Selecione um status arrow_drop_down" at bounding box center [366, 15] width 53 height 11
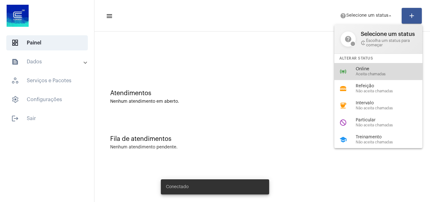
click at [352, 72] on div "online_prediction Online Aceita chamadas" at bounding box center [383, 71] width 98 height 17
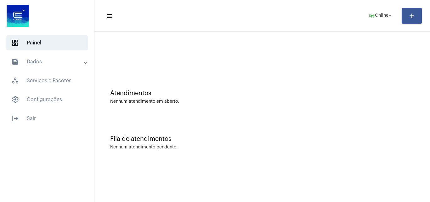
click at [359, 134] on div "Fila de atendimentos Nenhum atendimento pendente." at bounding box center [262, 139] width 329 height 46
click at [380, 141] on div "Fila de atendimentos" at bounding box center [262, 138] width 304 height 7
click at [376, 107] on div "Atendimentos Nenhum atendimento em aberto." at bounding box center [262, 94] width 329 height 46
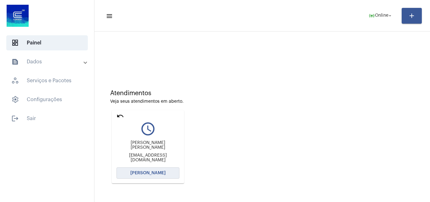
click at [151, 173] on span "[PERSON_NAME]" at bounding box center [147, 173] width 35 height 4
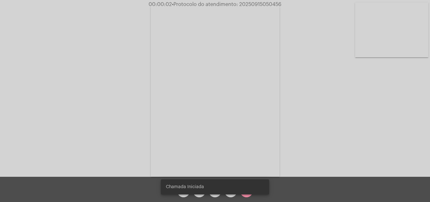
click at [307, 192] on div "arrow_back mic videocam more_horiz call_end" at bounding box center [215, 189] width 430 height 25
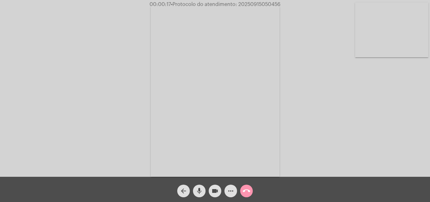
click at [337, 101] on div "Acessando Câmera e Microfone..." at bounding box center [215, 90] width 429 height 177
click at [197, 191] on mat-icon "mic" at bounding box center [199, 191] width 8 height 8
click at [195, 193] on button "mic_off" at bounding box center [199, 190] width 13 height 13
click at [195, 190] on button "mic" at bounding box center [199, 190] width 13 height 13
click at [200, 189] on mat-icon "mic_off" at bounding box center [199, 191] width 8 height 8
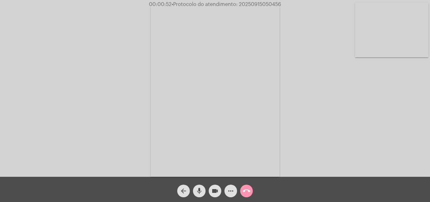
click at [199, 190] on mat-icon "mic" at bounding box center [199, 191] width 8 height 8
click at [203, 186] on button "mic_off" at bounding box center [199, 190] width 13 height 13
click at [200, 191] on mat-icon "mic" at bounding box center [199, 191] width 8 height 8
click at [200, 188] on mat-icon "mic_off" at bounding box center [199, 191] width 8 height 8
click at [201, 184] on div "mic" at bounding box center [199, 189] width 16 height 16
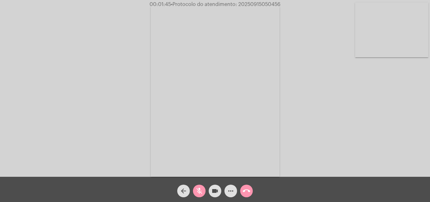
click at [199, 189] on mat-icon "mic_off" at bounding box center [199, 191] width 8 height 8
click at [195, 190] on button "mic" at bounding box center [199, 190] width 13 height 13
click at [200, 188] on mat-icon "mic_off" at bounding box center [199, 191] width 8 height 8
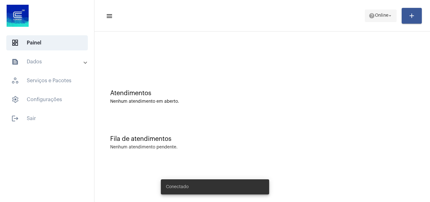
click at [387, 11] on span "help Online arrow_drop_down" at bounding box center [381, 15] width 24 height 11
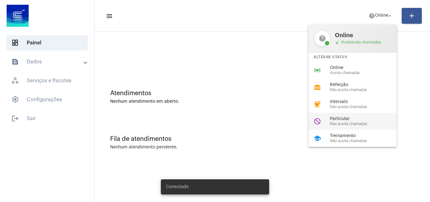
click at [346, 124] on span "Não aceita chamadas" at bounding box center [366, 124] width 72 height 4
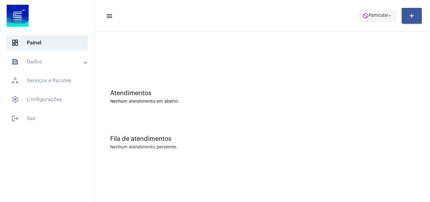
click at [378, 17] on span "Particular" at bounding box center [379, 16] width 20 height 4
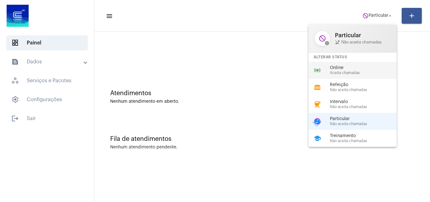
click at [348, 69] on span "Online" at bounding box center [366, 67] width 72 height 5
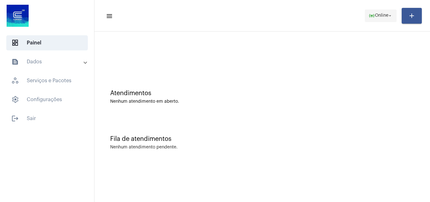
click at [370, 16] on mat-icon "online_prediction" at bounding box center [372, 16] width 6 height 6
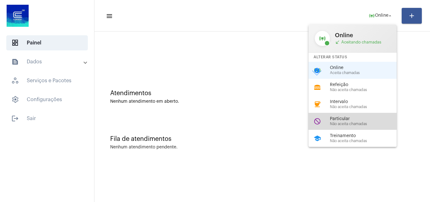
click at [351, 117] on span "Particular" at bounding box center [366, 118] width 72 height 5
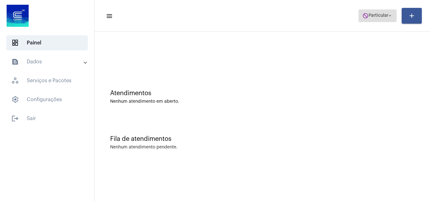
click at [386, 15] on span "Particular" at bounding box center [379, 16] width 20 height 4
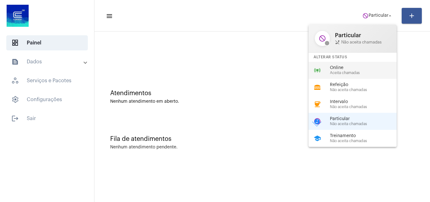
click at [346, 74] on span "Aceita chamadas" at bounding box center [366, 73] width 72 height 4
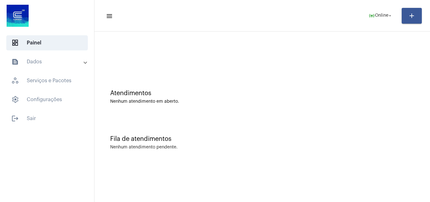
click at [47, 59] on mat-panel-title "text_snippet_outlined Dados" at bounding box center [47, 62] width 73 height 8
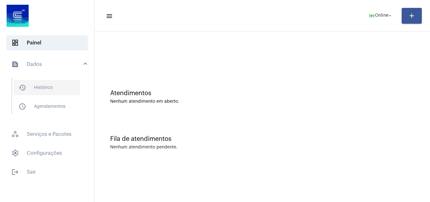
click at [59, 90] on span "history_outlined Histórico" at bounding box center [47, 87] width 66 height 15
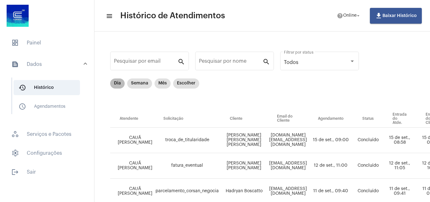
click at [119, 87] on mat-chip "Dia" at bounding box center [117, 83] width 14 height 10
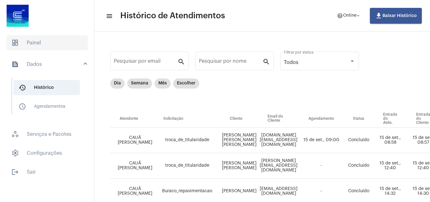
click at [42, 43] on span "dashboard Painel" at bounding box center [47, 42] width 82 height 15
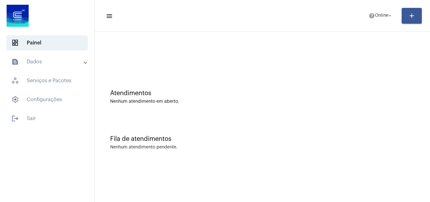
click at [360, 19] on mat-toolbar-row "menu help Online arrow_drop_down add" at bounding box center [262, 16] width 336 height 20
click at [375, 17] on span "Online" at bounding box center [382, 16] width 14 height 4
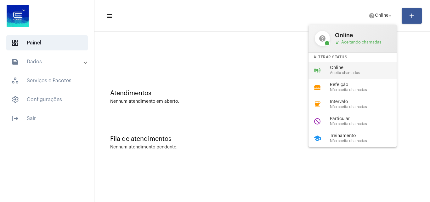
click at [337, 73] on span "Aceita chamadas" at bounding box center [366, 73] width 72 height 4
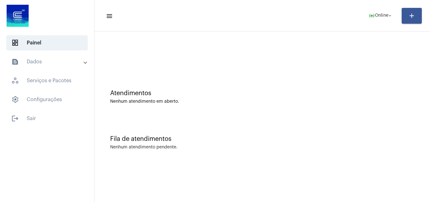
click at [368, 99] on div "Nenhum atendimento em aberto." at bounding box center [262, 101] width 304 height 5
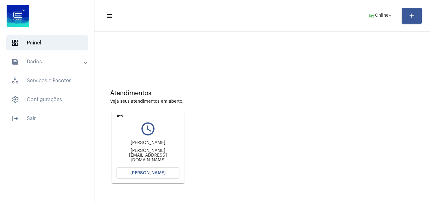
click at [153, 171] on span "[PERSON_NAME]" at bounding box center [147, 173] width 35 height 4
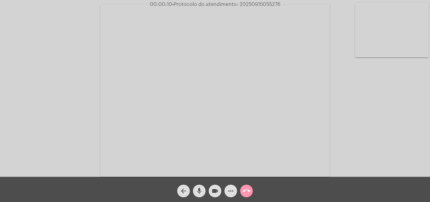
click at [386, 115] on div "Acessando Câmera e Microfone..." at bounding box center [215, 90] width 429 height 177
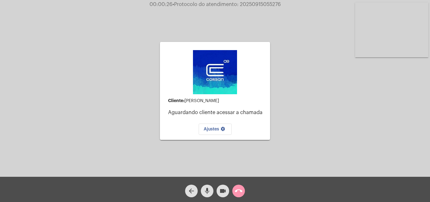
click at [237, 191] on mat-icon "call_end" at bounding box center [239, 191] width 8 height 8
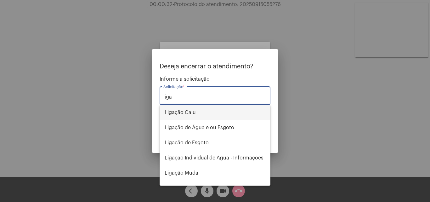
click at [194, 112] on span "Ligação Caiu" at bounding box center [215, 112] width 101 height 15
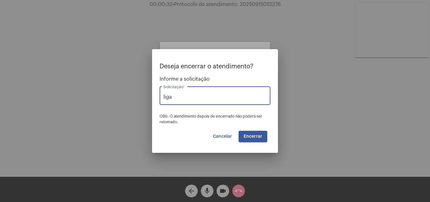
type input "Ligação Caiu"
click at [246, 137] on span "Encerrar" at bounding box center [253, 136] width 19 height 4
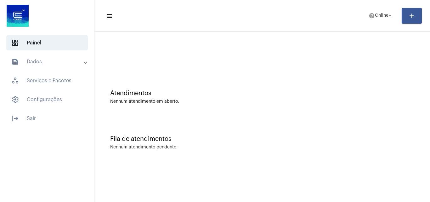
click at [389, 97] on div "Atendimentos Nenhum atendimento em aberto." at bounding box center [262, 97] width 304 height 14
click at [387, 147] on div "Nenhum atendimento pendente." at bounding box center [262, 147] width 304 height 5
click at [343, 71] on div at bounding box center [262, 53] width 329 height 36
click at [378, 15] on span "Online" at bounding box center [382, 16] width 14 height 4
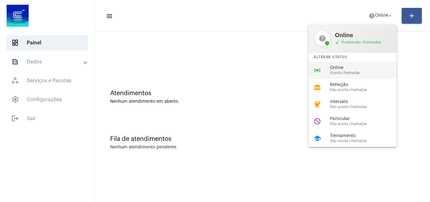
click at [357, 65] on div "online_prediction Online Aceita chamadas" at bounding box center [357, 70] width 98 height 17
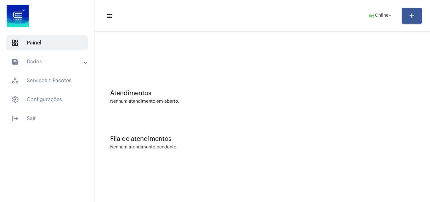
click at [409, 117] on div "Fila de atendimentos Nenhum atendimento pendente." at bounding box center [262, 139] width 329 height 46
click at [427, 196] on mat-sidenav-content "menu online_prediction Online arrow_drop_down add Atendimentos Nenhum atendimen…" at bounding box center [262, 101] width 336 height 202
click at [330, 122] on div "Fila de atendimentos Nenhum atendimento pendente." at bounding box center [262, 139] width 329 height 46
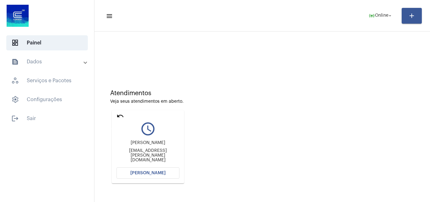
click at [118, 115] on mat-icon "undo" at bounding box center [120, 116] width 8 height 8
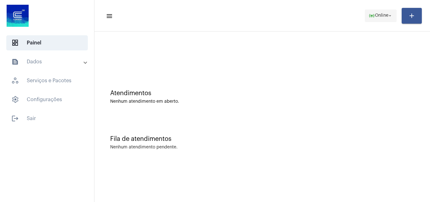
click at [384, 16] on span "Online" at bounding box center [382, 16] width 14 height 4
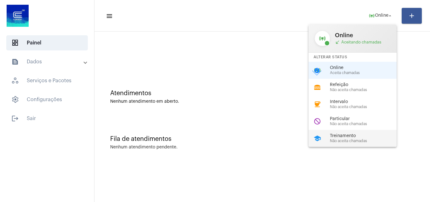
click at [345, 137] on span "Treinamento" at bounding box center [366, 135] width 72 height 5
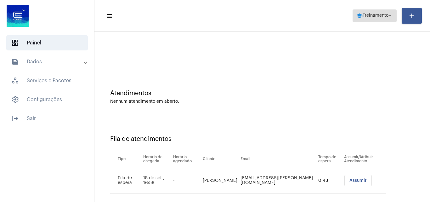
click at [363, 15] on span "Treinamento" at bounding box center [376, 16] width 26 height 4
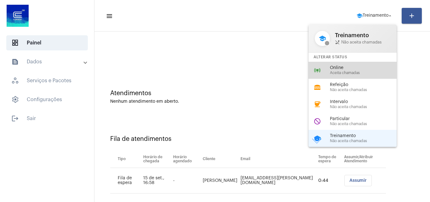
click at [342, 68] on span "Online" at bounding box center [366, 67] width 72 height 5
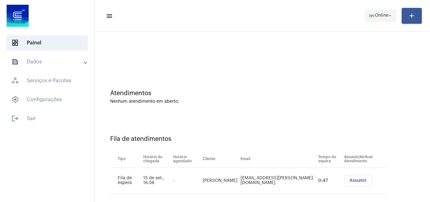
click at [375, 18] on span "online_prediction Online arrow_drop_down" at bounding box center [381, 15] width 24 height 11
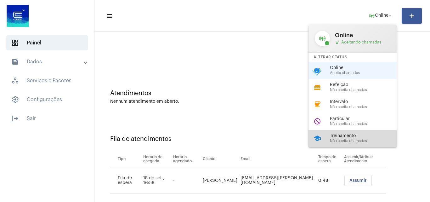
click at [343, 137] on span "Treinamento" at bounding box center [366, 135] width 72 height 5
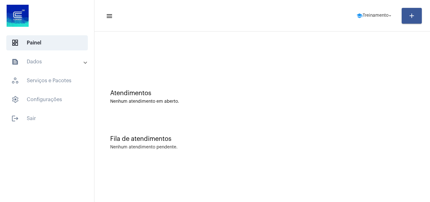
click at [407, 88] on div "Atendimentos Nenhum atendimento em aberto." at bounding box center [262, 94] width 329 height 46
click at [374, 5] on mat-toolbar "menu school Treinamento arrow_drop_down add" at bounding box center [262, 15] width 336 height 31
click at [374, 19] on span "school Treinamento arrow_drop_down" at bounding box center [374, 15] width 37 height 11
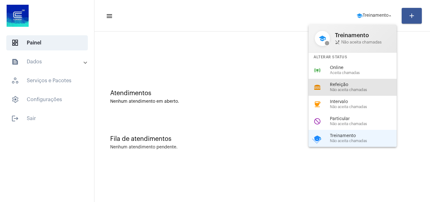
drag, startPoint x: 354, startPoint y: 81, endPoint x: 351, endPoint y: 78, distance: 4.7
click at [353, 80] on div "lunch_dining Refeição Não aceita chamadas" at bounding box center [357, 87] width 98 height 17
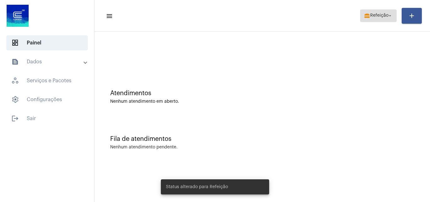
click at [370, 15] on span "Refeição" at bounding box center [379, 16] width 18 height 4
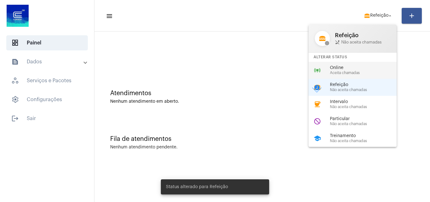
click at [348, 68] on span "Online" at bounding box center [366, 67] width 72 height 5
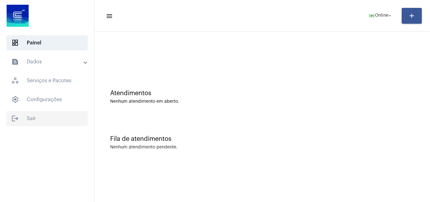
click at [40, 121] on span "logout Sair" at bounding box center [47, 118] width 82 height 15
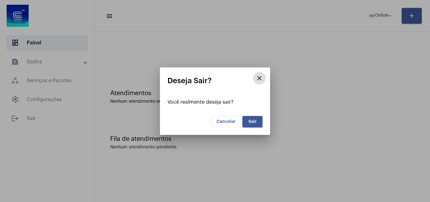
click at [252, 120] on span "Sair" at bounding box center [252, 121] width 8 height 4
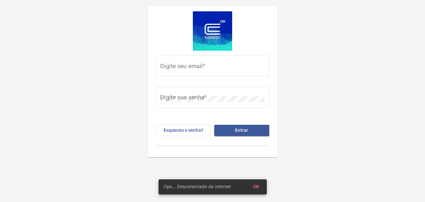
type input "[EMAIL_ADDRESS][PERSON_NAME][DOMAIN_NAME]"
